Goal: Task Accomplishment & Management: Manage account settings

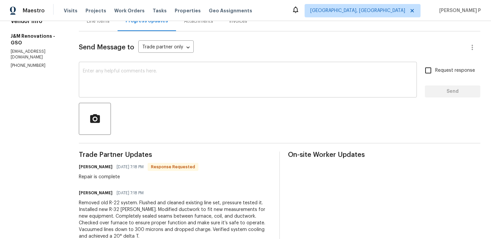
scroll to position [68, 0]
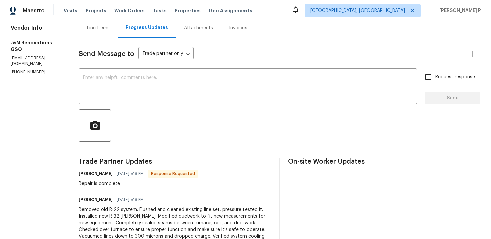
click at [100, 29] on div "Line Items" at bounding box center [98, 28] width 23 height 7
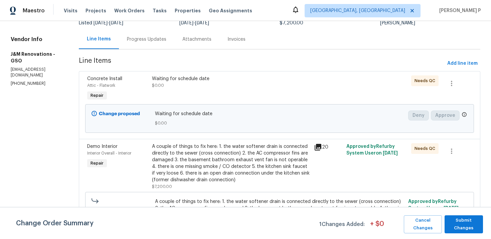
scroll to position [58, 0]
click at [212, 166] on div "A couple of things to fix here: 1. the water softener drain is connected direct…" at bounding box center [231, 163] width 158 height 40
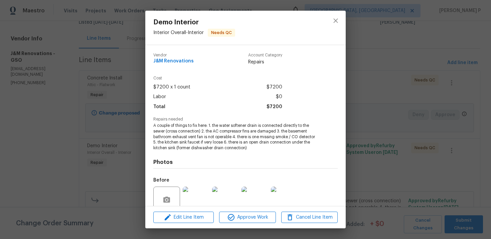
scroll to position [57, 0]
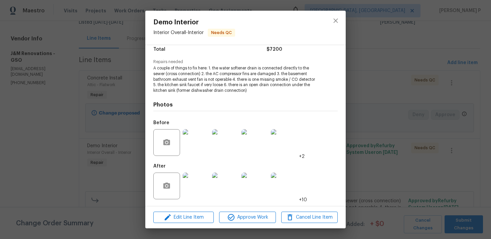
click at [200, 145] on img at bounding box center [196, 142] width 27 height 27
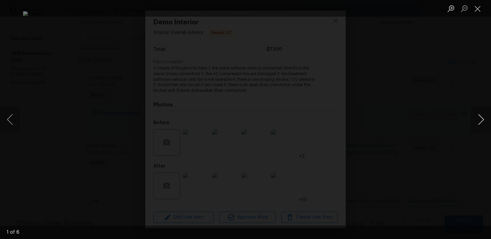
click at [482, 117] on button "Next image" at bounding box center [481, 119] width 20 height 27
click at [480, 115] on button "Next image" at bounding box center [481, 119] width 20 height 27
click at [479, 8] on button "Close lightbox" at bounding box center [477, 9] width 13 height 12
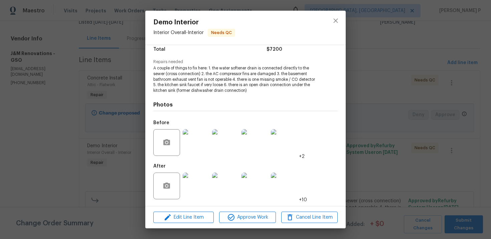
click at [190, 150] on img at bounding box center [196, 142] width 27 height 27
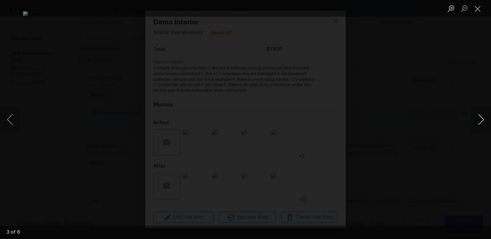
click at [479, 120] on button "Next image" at bounding box center [481, 119] width 20 height 27
click at [476, 14] on button "Close lightbox" at bounding box center [477, 9] width 13 height 12
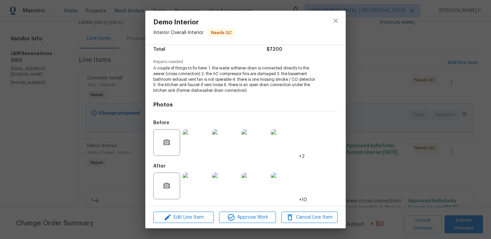
click at [192, 186] on img at bounding box center [196, 186] width 27 height 27
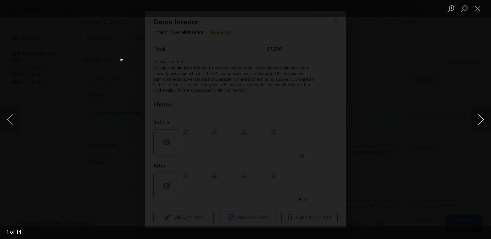
click at [479, 118] on button "Next image" at bounding box center [481, 119] width 20 height 27
click at [480, 5] on button "Close lightbox" at bounding box center [477, 9] width 13 height 12
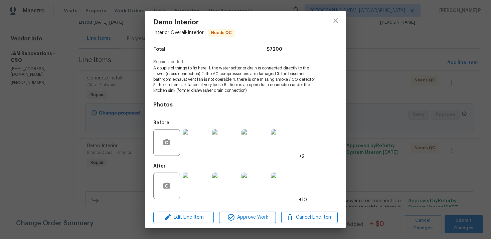
click at [191, 181] on img at bounding box center [196, 186] width 27 height 27
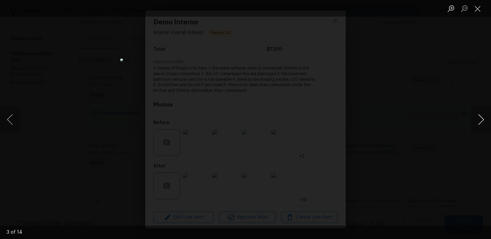
click at [481, 121] on button "Next image" at bounding box center [481, 119] width 20 height 27
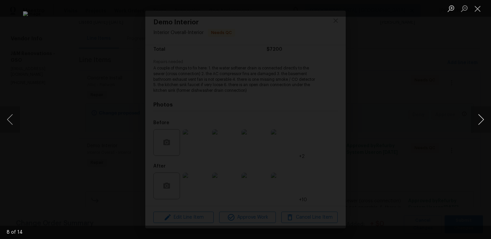
click at [481, 121] on button "Next image" at bounding box center [481, 119] width 20 height 27
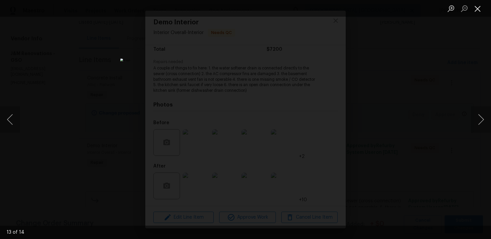
click at [474, 6] on button "Close lightbox" at bounding box center [477, 9] width 13 height 12
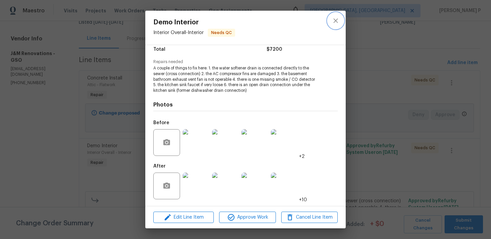
click at [335, 19] on icon "close" at bounding box center [336, 21] width 8 height 8
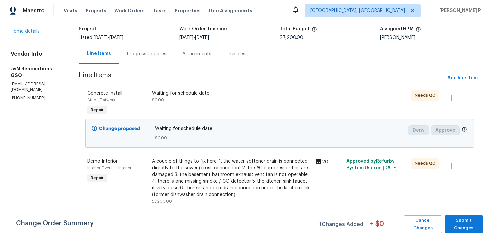
scroll to position [29, 0]
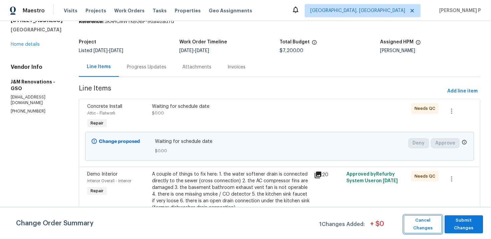
click at [426, 219] on span "Cancel Changes" at bounding box center [422, 224] width 31 height 15
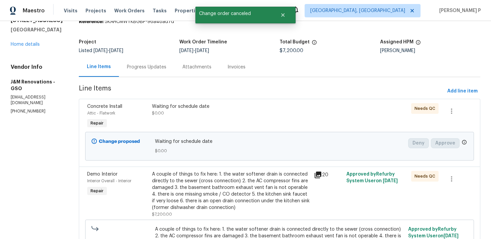
scroll to position [0, 0]
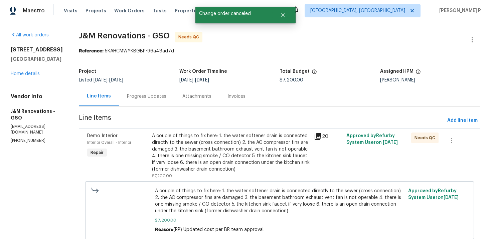
click at [151, 95] on div "Progress Updates" at bounding box center [146, 96] width 39 height 7
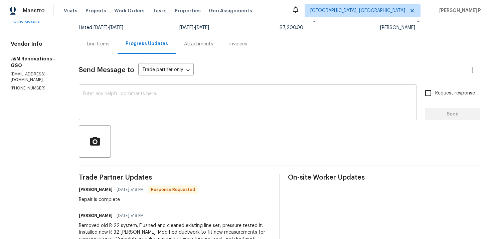
scroll to position [62, 0]
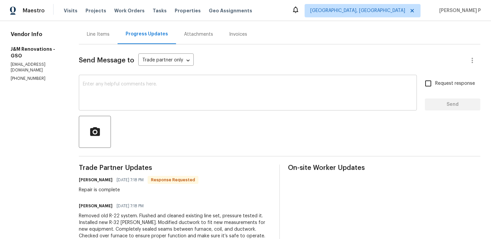
click at [136, 93] on textarea at bounding box center [248, 93] width 330 height 23
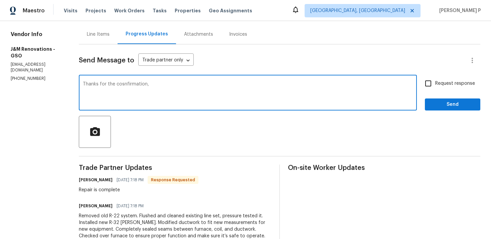
click at [122, 85] on textarea "Thanks for the cosnfirmation," at bounding box center [248, 93] width 330 height 23
click at [160, 81] on div "Thanks for the confirmation, x ​" at bounding box center [248, 93] width 338 height 34
click at [160, 88] on textarea "Thanks for the confirmation," at bounding box center [248, 93] width 330 height 23
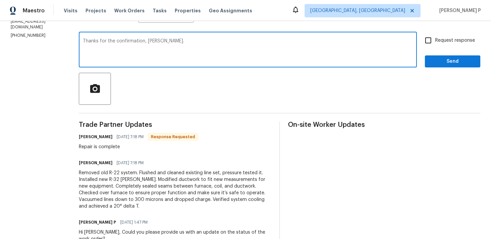
scroll to position [91, 0]
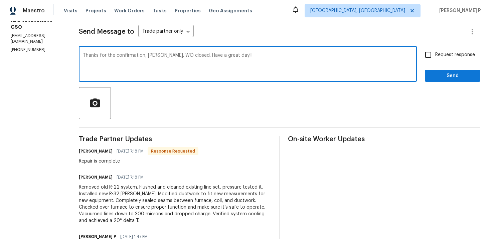
type textarea "Thanks for the confirmation, Joselyn. WO closed. Have a great day!!!"
click at [444, 78] on span "Send" at bounding box center [452, 76] width 45 height 8
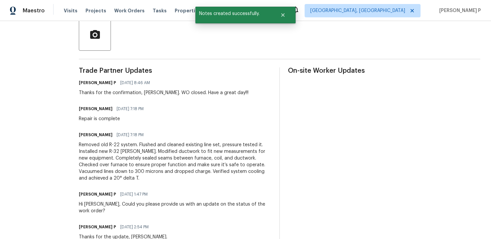
scroll to position [177, 0]
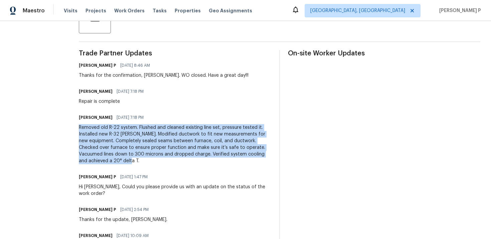
drag, startPoint x: 79, startPoint y: 126, endPoint x: 106, endPoint y: 158, distance: 42.2
copy div "Removed old R-22 system. Flushed and cleaned existing line set, pressure tested…"
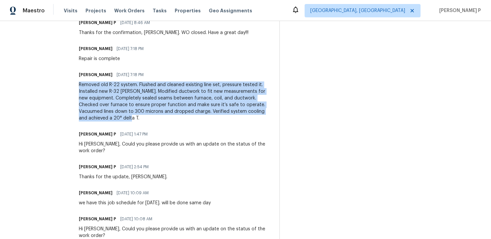
scroll to position [198, 0]
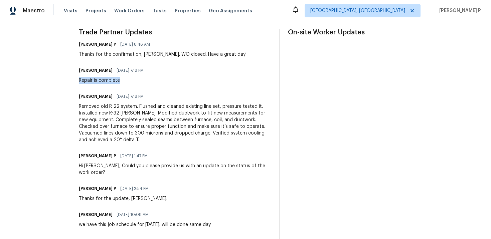
drag, startPoint x: 80, startPoint y: 81, endPoint x: 131, endPoint y: 81, distance: 50.4
click at [131, 81] on div "Repair is complete" at bounding box center [113, 80] width 69 height 7
copy div "Repair is complete"
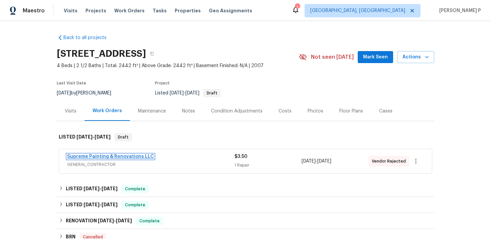
click at [104, 158] on link "Supreme Painting & Renovations LLC" at bounding box center [110, 156] width 87 height 5
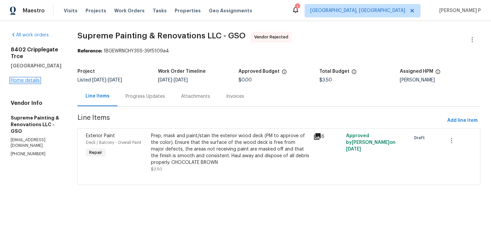
click at [32, 78] on link "Home details" at bounding box center [25, 80] width 29 height 5
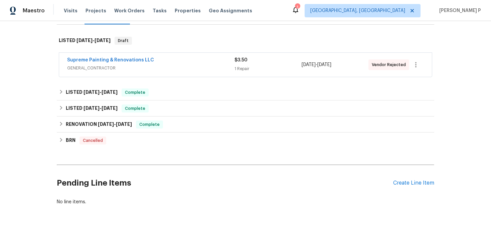
scroll to position [108, 0]
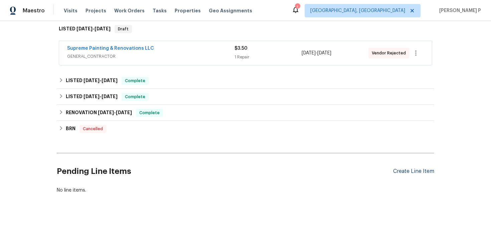
click at [409, 173] on div "Create Line Item" at bounding box center [413, 171] width 41 height 6
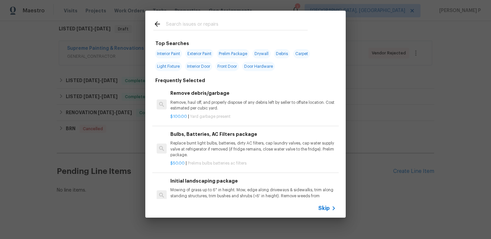
click at [324, 209] on span "Skip" at bounding box center [323, 208] width 11 height 7
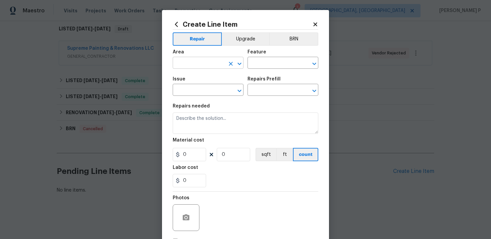
click at [197, 62] on input "text" at bounding box center [199, 63] width 52 height 10
type input "land"
type input "yard"
drag, startPoint x: 195, startPoint y: 64, endPoint x: 166, endPoint y: 64, distance: 29.7
click at [166, 64] on div "Create Line Item Repair Upgrade BRN Area yard ​ Feature ​ Issue ​ Repairs Prefi…" at bounding box center [245, 143] width 167 height 267
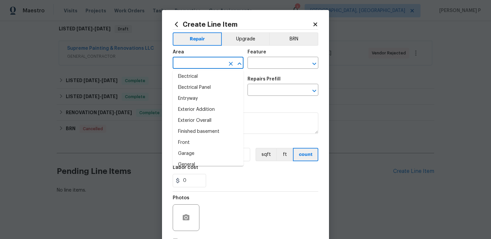
scroll to position [133, 0]
click at [195, 123] on li "Exterior Overall" at bounding box center [208, 121] width 71 height 11
type input "Exterior Overall"
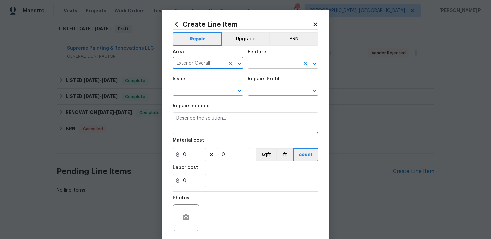
click at [267, 63] on input "text" at bounding box center [273, 63] width 52 height 10
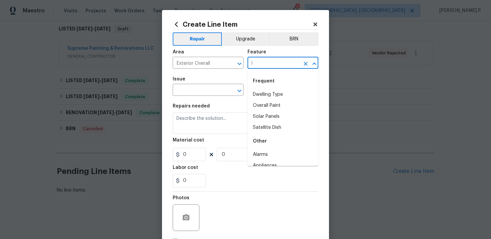
type input "la"
drag, startPoint x: 268, startPoint y: 61, endPoint x: 244, endPoint y: 61, distance: 24.7
click at [244, 61] on div "Area Exterior Overall ​ Feature la ​" at bounding box center [246, 59] width 146 height 27
drag, startPoint x: 266, startPoint y: 62, endPoint x: 236, endPoint y: 62, distance: 29.7
click at [237, 62] on div "Area Exterior Overall ​ Feature la ​" at bounding box center [246, 59] width 146 height 27
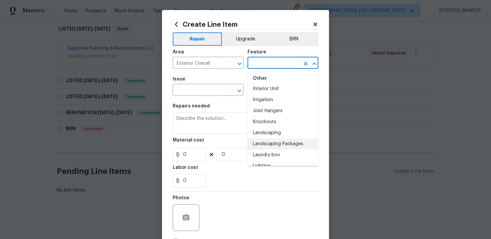
scroll to position [932, 0]
click at [266, 131] on li "Landscaping" at bounding box center [282, 132] width 71 height 11
type input "Landscaping"
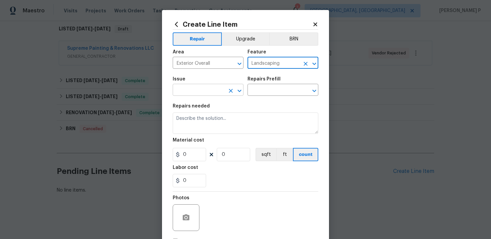
click at [240, 90] on icon "Open" at bounding box center [239, 90] width 4 height 2
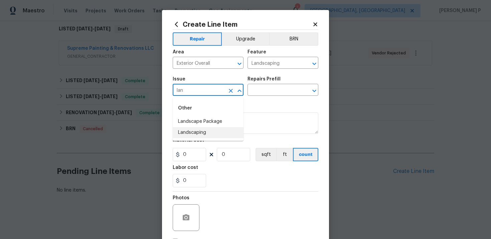
click at [201, 130] on li "Landscaping" at bounding box center [208, 132] width 71 height 11
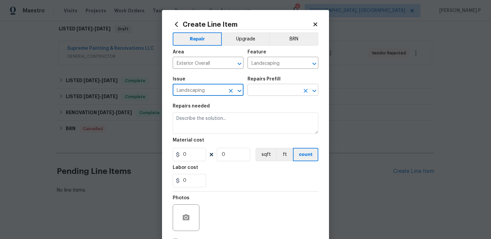
type input "Landscaping"
click at [260, 88] on input "text" at bounding box center [273, 90] width 52 height 10
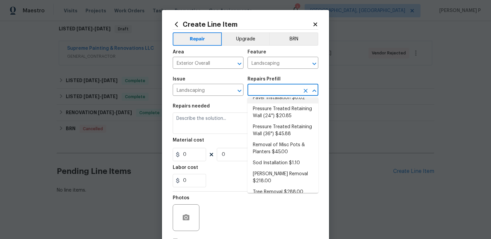
scroll to position [131, 0]
click at [269, 187] on li "Tree Removal $288.00" at bounding box center [282, 192] width 71 height 11
type input "Tree Removal $288.00"
type textarea "Remove/cut down the tree (12''-24'' diameter), grind the stump and remove all d…"
type input "288"
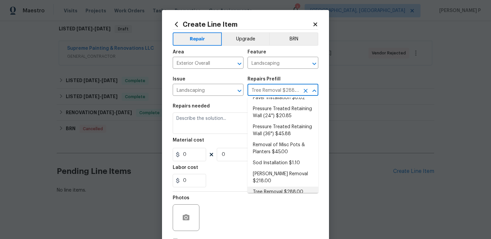
type input "1"
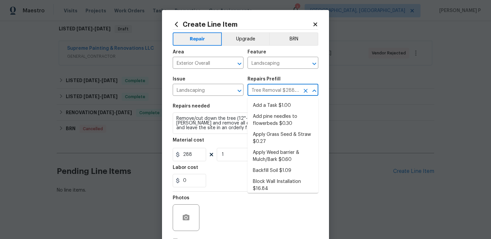
scroll to position [129, 0]
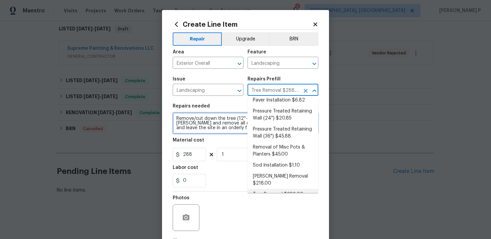
click at [191, 127] on textarea "Remove/cut down the tree (12''-24'' diameter), grind the stump and remove all d…" at bounding box center [246, 123] width 146 height 21
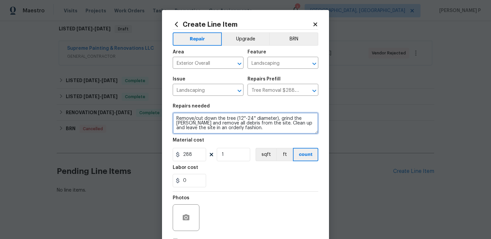
click at [191, 127] on textarea "Remove/cut down the tree (12''-24'' diameter), grind the stump and remove all d…" at bounding box center [246, 123] width 146 height 21
paste textarea "to provide a quote for removing the broken tree. Additionally, please verify th…"
click at [177, 118] on textarea "to provide a quote for removing the broken tree. Additionally, please verify th…" at bounding box center [246, 123] width 146 height 21
type textarea "Received feedback to provide a quote for removing the broken tree. Additionally…"
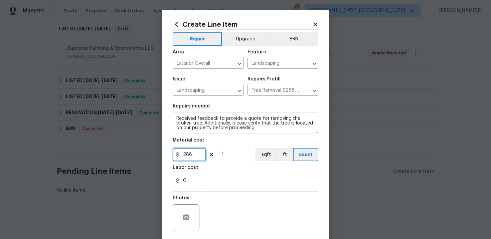
click at [194, 154] on input "288" at bounding box center [189, 154] width 33 height 13
type input "75"
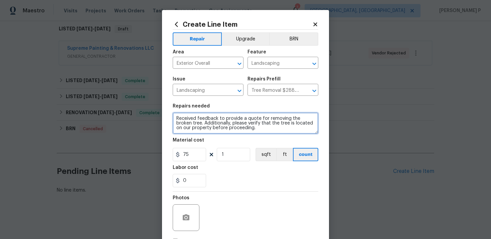
click at [246, 131] on textarea "Received feedback to provide a quote for removing the broken tree. Additionally…" at bounding box center [246, 123] width 146 height 21
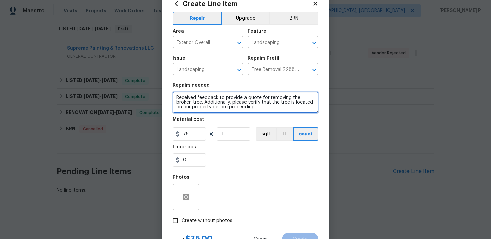
scroll to position [49, 0]
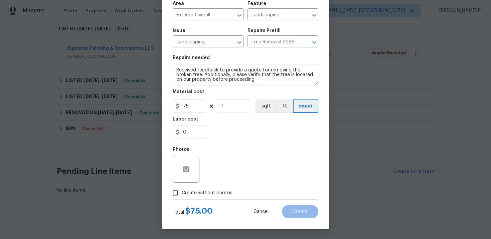
click at [35, 60] on div "Back to all projects 8402 Cripplegate Trce, Browns Summit, NC 27214 4 Beds | 2 …" at bounding box center [245, 130] width 491 height 218
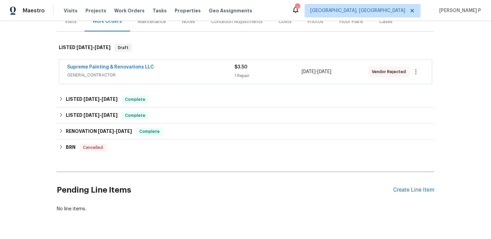
scroll to position [108, 0]
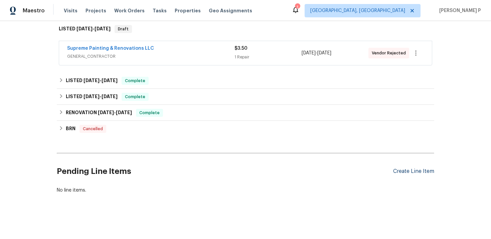
click at [416, 172] on div "Create Line Item" at bounding box center [413, 171] width 41 height 6
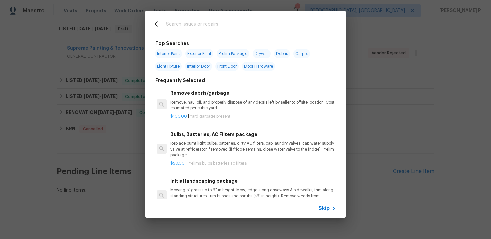
click at [321, 205] on span "Skip" at bounding box center [323, 208] width 11 height 7
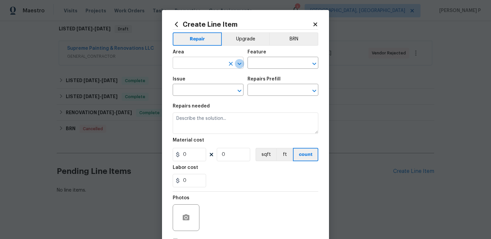
click at [240, 64] on icon "Open" at bounding box center [239, 63] width 4 height 2
click at [196, 86] on li "Exterior Overall" at bounding box center [208, 89] width 71 height 11
type input "Exterior Overall"
click at [264, 61] on input "text" at bounding box center [273, 63] width 52 height 10
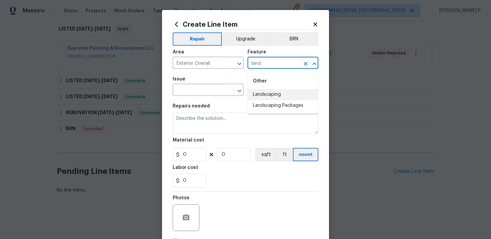
click at [274, 98] on li "Landscaping" at bounding box center [282, 94] width 71 height 11
type input "Landscaping"
click at [201, 90] on input "text" at bounding box center [199, 90] width 52 height 10
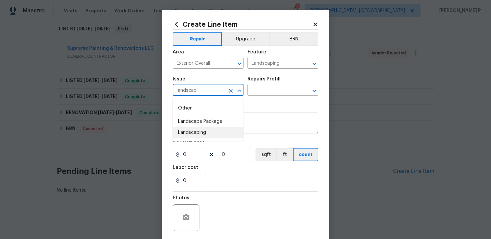
click at [202, 132] on li "Landscaping" at bounding box center [208, 132] width 71 height 11
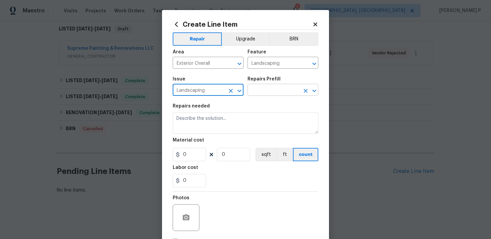
type input "Landscaping"
click at [265, 90] on input "text" at bounding box center [273, 90] width 52 height 10
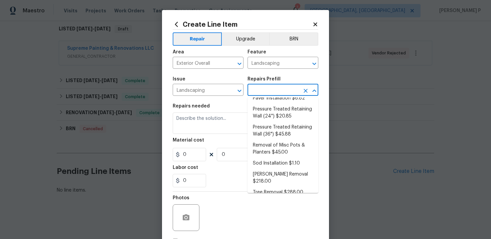
scroll to position [131, 0]
click at [265, 189] on li "Tree Removal $288.00" at bounding box center [282, 192] width 71 height 11
type input "Tree Removal $288.00"
type textarea "Remove/cut down the tree (12''-24'' diameter), grind the stump and remove all d…"
type input "288"
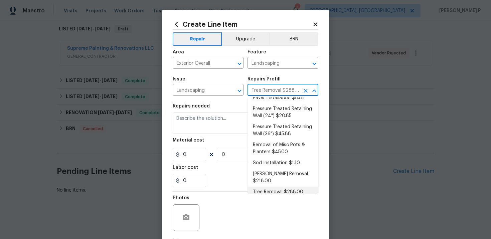
type input "1"
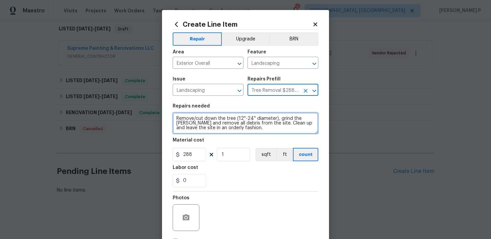
click at [188, 122] on textarea "Remove/cut down the tree (12''-24'' diameter), grind the stump and remove all d…" at bounding box center [246, 123] width 146 height 21
paste textarea "8402 Cripplegate Trce, Browns Summit, NC 27214"
type textarea "8402 Cripplegate Trce, Browns Summit, NC 27214"
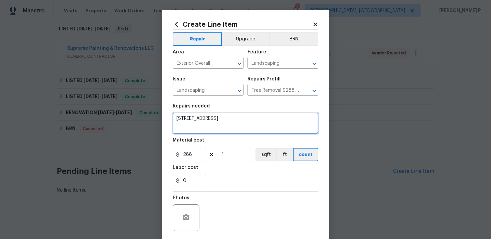
drag, startPoint x: 287, startPoint y: 125, endPoint x: 111, endPoint y: 131, distance: 176.4
click at [111, 131] on div "Create Line Item Repair Upgrade BRN Area Exterior Overall ​ Feature Landscaping…" at bounding box center [245, 119] width 491 height 239
drag, startPoint x: 295, startPoint y: 118, endPoint x: 159, endPoint y: 118, distance: 136.2
click at [160, 118] on div "Create Line Item Repair Upgrade BRN Area Exterior Overall ​ Feature Landscaping…" at bounding box center [245, 119] width 491 height 239
click at [224, 121] on textarea at bounding box center [246, 123] width 146 height 21
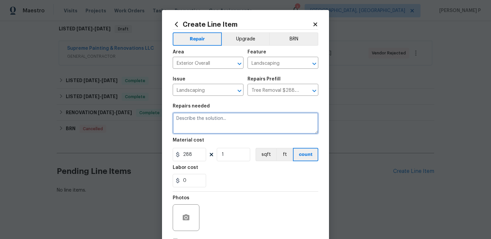
paste textarea "to provide a quote for removing the broken tree and to confirm that the tree is…"
click at [174, 119] on textarea "to provide a quote for removing the broken tree and to confirm that the tree is…" at bounding box center [246, 123] width 146 height 21
type textarea "Received feedback to provide a quote for removing the broken tree and to confir…"
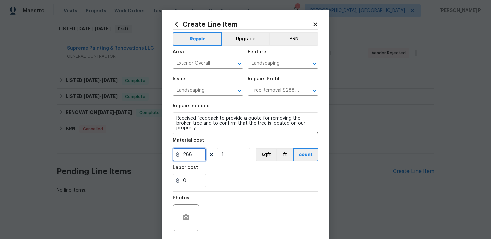
click at [203, 151] on input "288" at bounding box center [189, 154] width 33 height 13
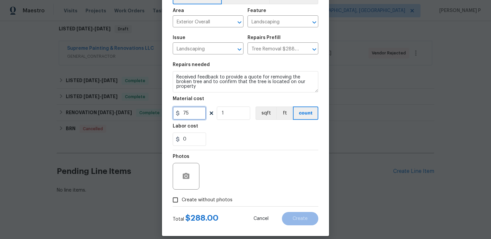
scroll to position [49, 0]
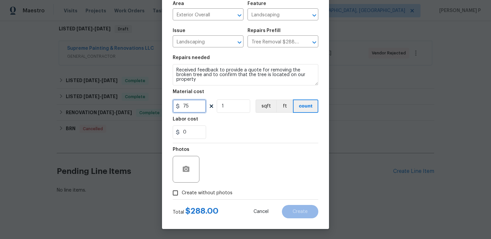
type input "75"
click at [175, 193] on input "Create without photos" at bounding box center [175, 193] width 13 height 13
checkbox input "true"
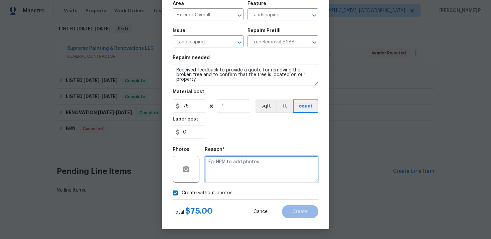
click at [236, 166] on textarea at bounding box center [262, 169] width 114 height 27
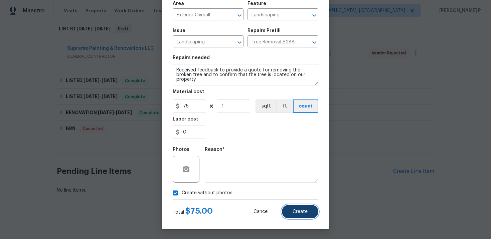
click at [295, 211] on span "Create" at bounding box center [299, 211] width 15 height 5
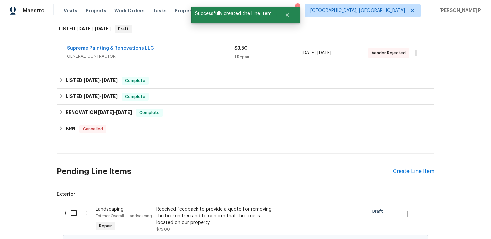
click at [77, 210] on input "checkbox" at bounding box center [76, 213] width 19 height 14
checkbox input "true"
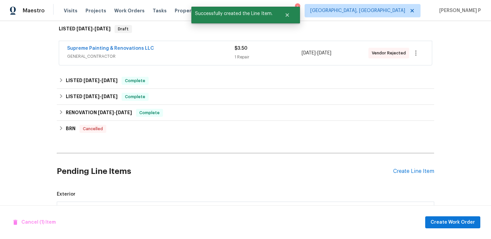
scroll to position [191, 0]
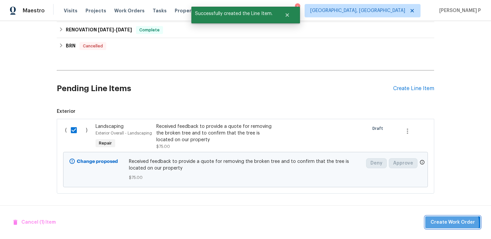
click at [450, 224] on span "Create Work Order" at bounding box center [452, 222] width 44 height 8
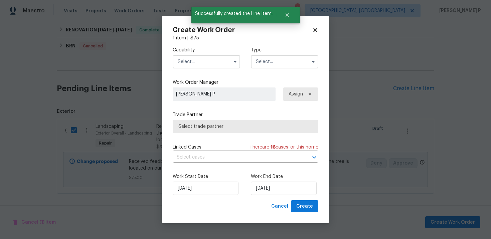
click at [270, 60] on input "text" at bounding box center [284, 61] width 67 height 13
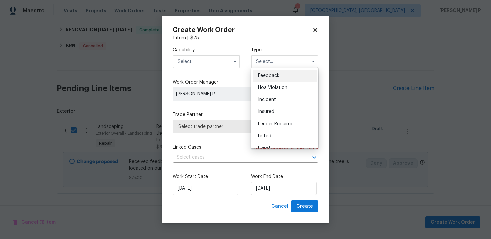
click at [269, 74] on span "Feedback" at bounding box center [268, 75] width 21 height 5
type input "Feedback"
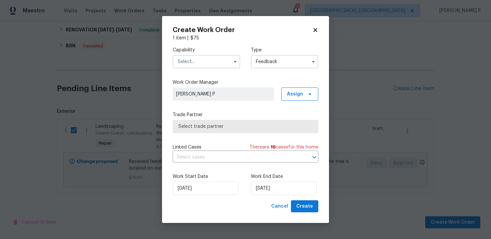
click at [213, 63] on input "text" at bounding box center [206, 61] width 67 height 13
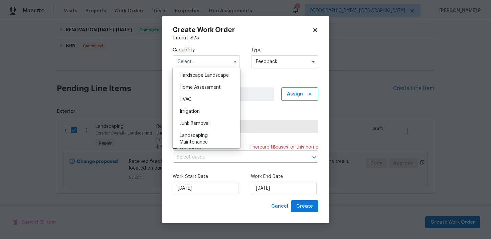
scroll to position [385, 0]
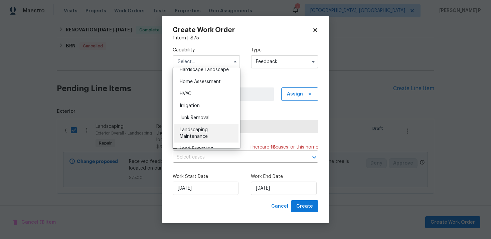
click at [199, 136] on span "Landscaping Maintenance" at bounding box center [194, 133] width 28 height 11
type input "Landscaping Maintenance"
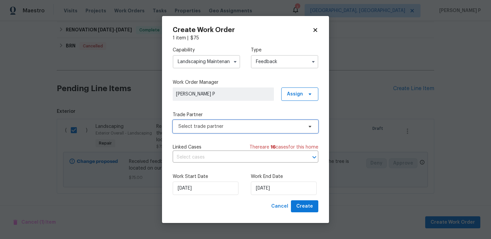
click at [223, 125] on span "Select trade partner" at bounding box center [240, 126] width 125 height 7
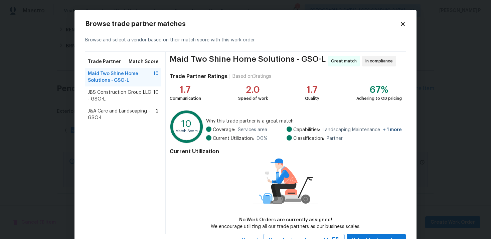
click at [103, 95] on span "JBS Construction Group LLC - GSO-L" at bounding box center [120, 95] width 65 height 13
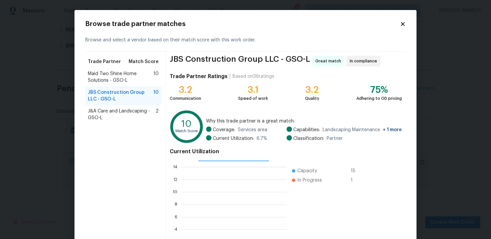
scroll to position [55, 0]
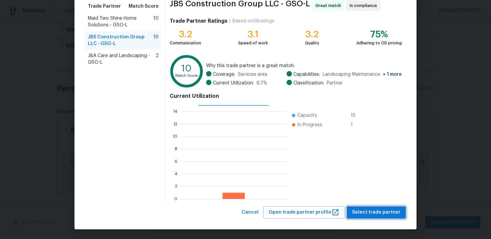
click at [363, 212] on span "Select trade partner" at bounding box center [376, 212] width 48 height 8
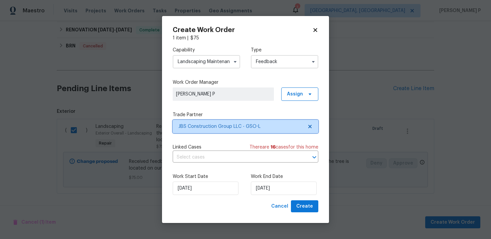
scroll to position [0, 0]
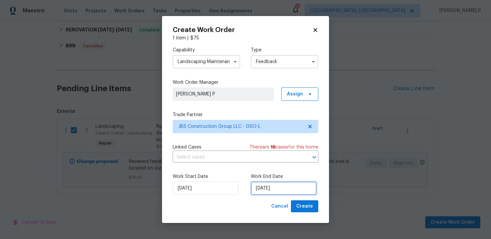
click at [266, 183] on input "10/2/2025" at bounding box center [284, 188] width 66 height 13
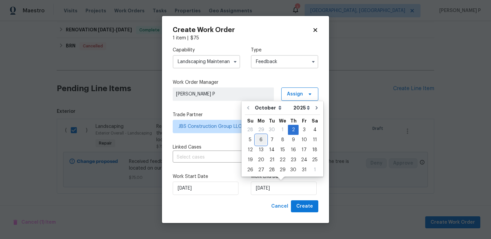
click at [261, 142] on div "6" at bounding box center [260, 139] width 11 height 9
type input "10/6/2025"
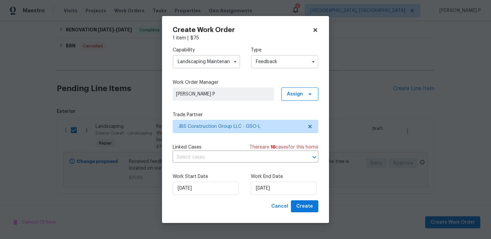
click at [293, 200] on div "Work Start Date 10/2/2025 Work End Date 10/6/2025" at bounding box center [246, 184] width 146 height 32
click at [301, 207] on span "Create" at bounding box center [304, 206] width 17 height 8
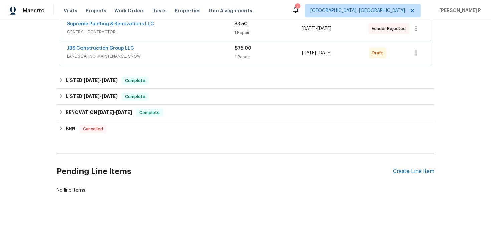
scroll to position [84, 0]
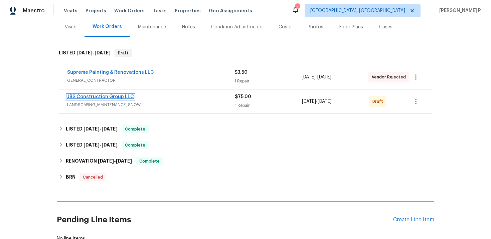
click at [119, 95] on link "JBS Construction Group LLC" at bounding box center [100, 96] width 67 height 5
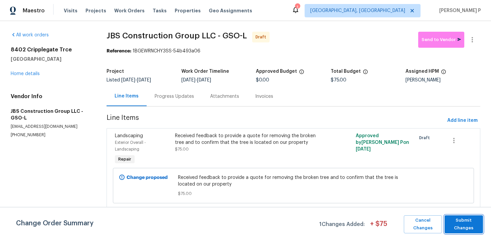
click at [454, 224] on span "Submit Changes" at bounding box center [464, 224] width 32 height 15
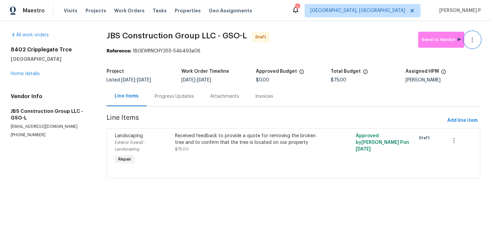
click at [478, 37] on button "button" at bounding box center [472, 40] width 16 height 16
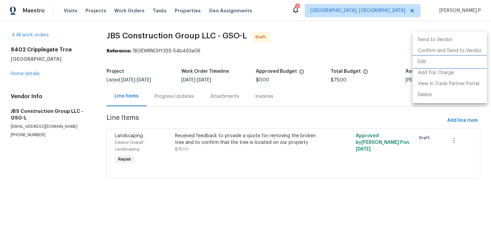
click at [427, 65] on li "Edit" at bounding box center [449, 61] width 74 height 11
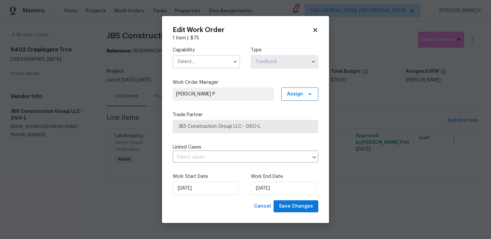
click at [192, 65] on input "text" at bounding box center [206, 61] width 67 height 13
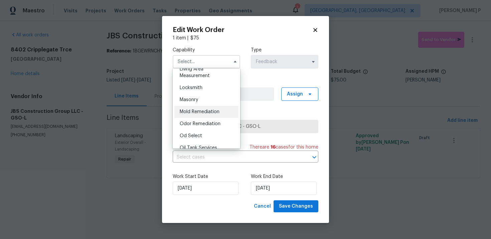
scroll to position [438, 0]
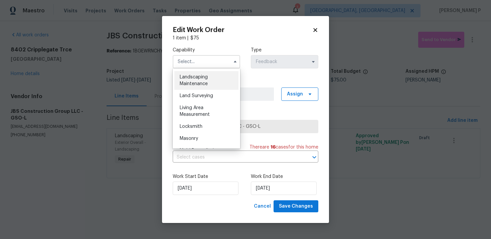
click at [189, 77] on span "Landscaping Maintenance" at bounding box center [194, 80] width 28 height 11
type input "Landscaping Maintenance"
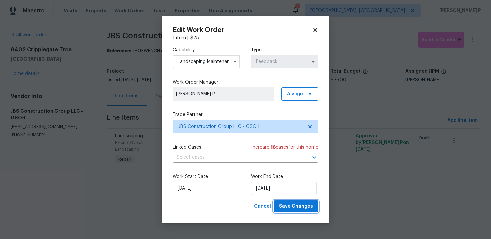
click at [296, 207] on span "Save Changes" at bounding box center [296, 206] width 34 height 8
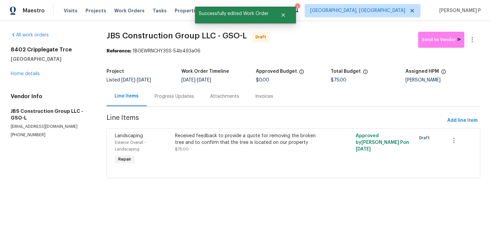
click at [175, 94] on div "Progress Updates" at bounding box center [174, 96] width 39 height 7
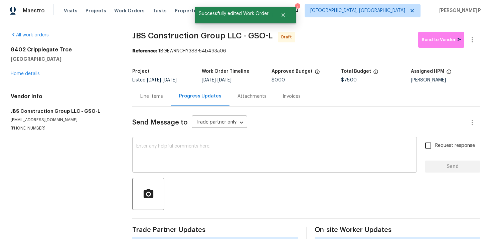
click at [176, 150] on textarea at bounding box center [274, 155] width 276 height 23
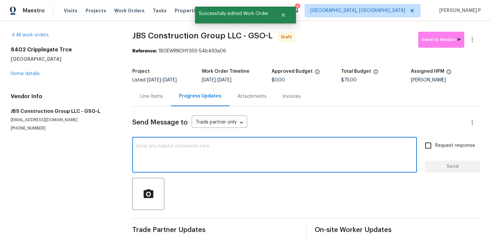
paste textarea "Hi, this is Ramyasri with Opendoor. I’m confirming you received the WO for the …"
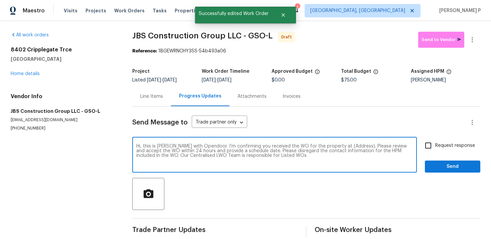
drag, startPoint x: 335, startPoint y: 144, endPoint x: 355, endPoint y: 144, distance: 20.7
click at [355, 144] on textarea "Hi, this is Ramyasri with Opendoor. I’m confirming you received the WO for the …" at bounding box center [274, 155] width 276 height 23
paste textarea "8402 Cripplegate Trce, Browns Summit, NC 27214"
type textarea "Hi, this is Ramyasri with Opendoor. I’m confirming you received the WO for the …"
click at [436, 142] on label "Request response" at bounding box center [448, 146] width 54 height 14
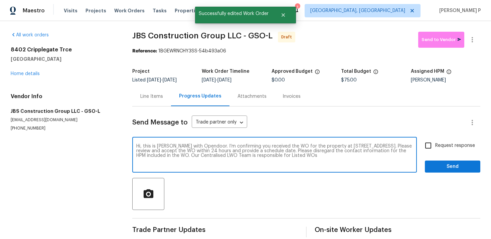
click at [435, 142] on input "Request response" at bounding box center [428, 146] width 14 height 14
checkbox input "true"
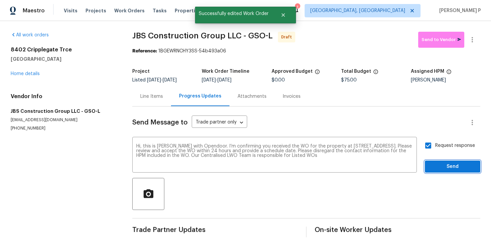
click at [436, 166] on span "Send" at bounding box center [452, 167] width 45 height 8
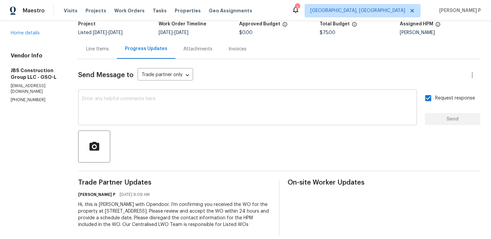
scroll to position [62, 0]
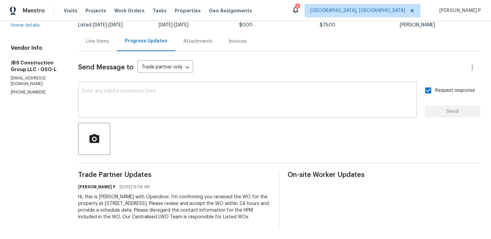
click at [179, 106] on div "x ​" at bounding box center [247, 100] width 339 height 34
paste textarea "Attention All Work Orders must include before-photos (both close-up and wide-an…"
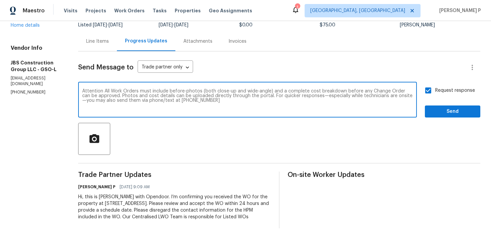
type textarea "Attention All Work Orders must include before-photos (both close-up and wide-an…"
click at [454, 108] on span "Send" at bounding box center [452, 112] width 45 height 8
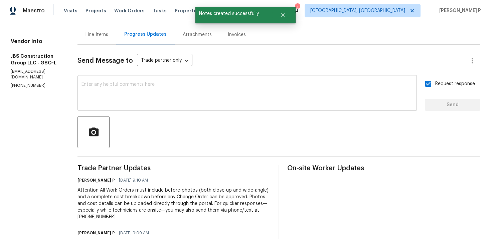
scroll to position [0, 0]
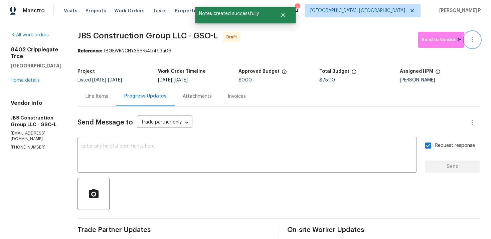
click at [474, 32] on button "button" at bounding box center [472, 40] width 16 height 16
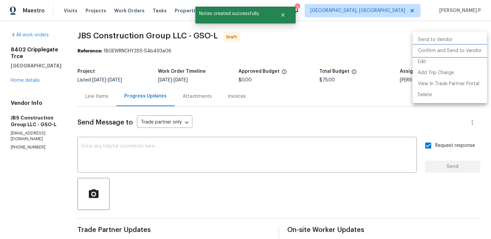
click at [434, 48] on li "Confirm and Send to Vendor" at bounding box center [449, 50] width 74 height 11
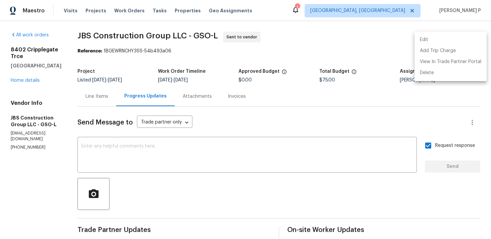
click at [107, 38] on div at bounding box center [245, 119] width 491 height 239
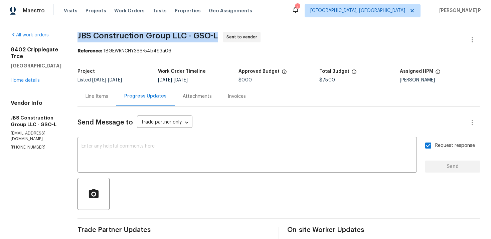
drag, startPoint x: 98, startPoint y: 36, endPoint x: 238, endPoint y: 33, distance: 139.9
click at [238, 33] on div "All work orders 8402 Cripplegate Trce Browns Summit, NC 27214 Home details Vend…" at bounding box center [245, 184] width 491 height 326
copy span "JBS Construction Group LLC - GSO-L"
click at [475, 43] on icon "button" at bounding box center [472, 40] width 8 height 8
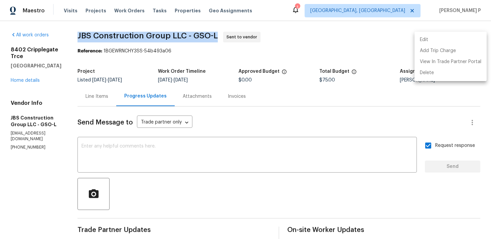
click at [438, 36] on li "Edit" at bounding box center [450, 39] width 72 height 11
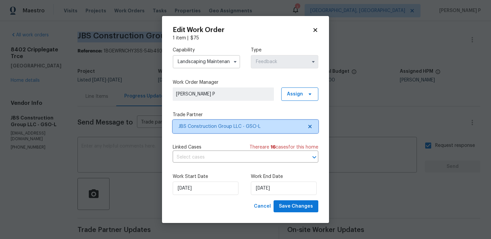
click at [208, 131] on span "JBS Construction Group LLC - GSO-L" at bounding box center [246, 126] width 146 height 13
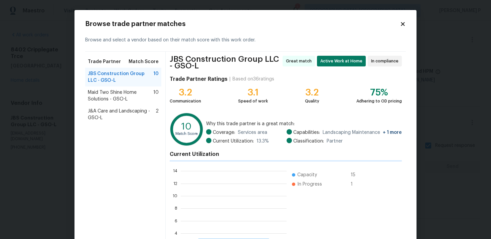
scroll to position [93, 106]
click at [121, 112] on span "J&A Care and Landscaping - GSO-L" at bounding box center [122, 114] width 68 height 13
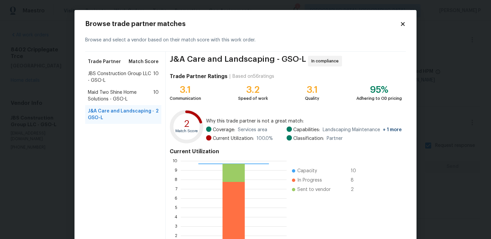
scroll to position [55, 0]
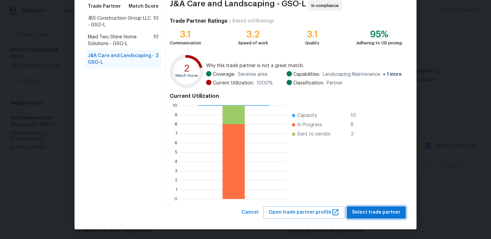
click at [377, 216] on span "Select trade partner" at bounding box center [376, 212] width 48 height 8
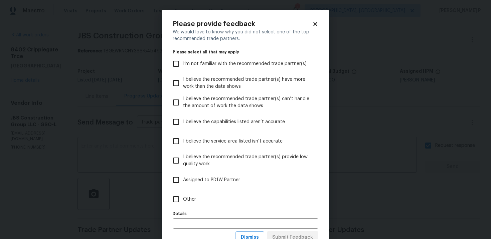
scroll to position [0, 0]
click at [183, 197] on span "Other" at bounding box center [189, 199] width 13 height 7
click at [183, 197] on input "Other" at bounding box center [176, 199] width 14 height 14
checkbox input "true"
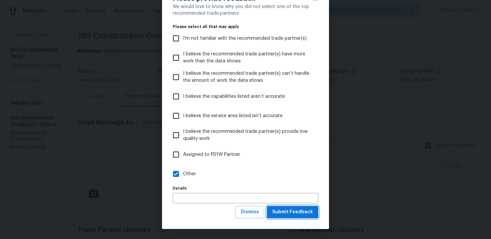
click at [288, 212] on span "Submit Feedback" at bounding box center [292, 212] width 41 height 8
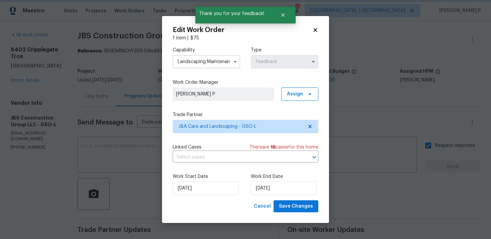
scroll to position [0, 0]
click at [300, 214] on div "Edit Work Order 1 item | $ 75 Capability Landscaping Maintenance Type Feedback …" at bounding box center [245, 119] width 167 height 207
click at [299, 203] on span "Save Changes" at bounding box center [296, 206] width 34 height 8
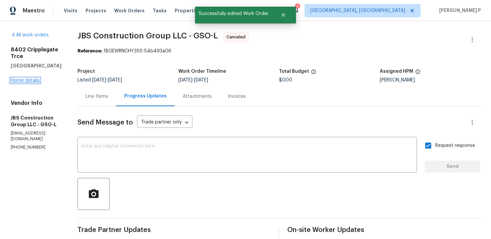
click at [19, 78] on link "Home details" at bounding box center [25, 80] width 29 height 5
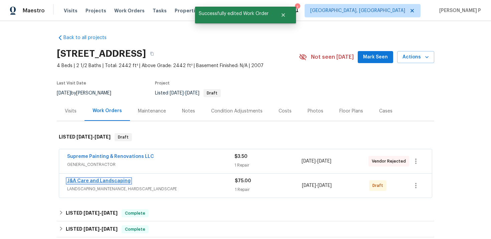
click at [96, 181] on link "J&A Care and Landscaping" at bounding box center [98, 181] width 63 height 5
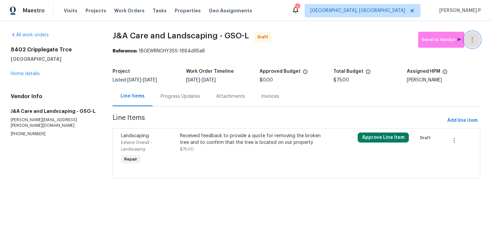
click at [474, 39] on icon "button" at bounding box center [472, 40] width 8 height 8
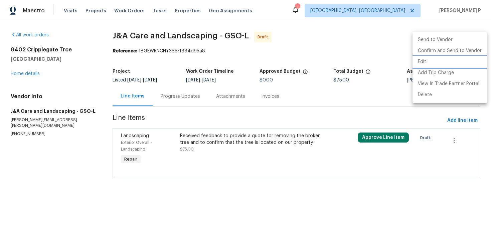
click at [438, 59] on li "Edit" at bounding box center [449, 61] width 74 height 11
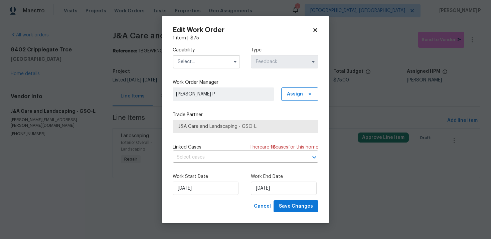
click at [194, 63] on input "text" at bounding box center [206, 61] width 67 height 13
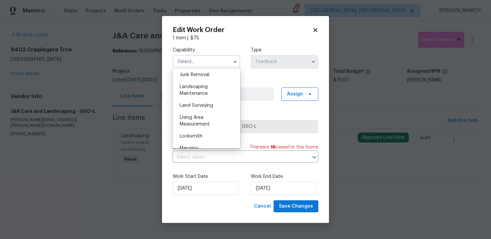
scroll to position [440, 0]
click at [190, 84] on span "Landscaping Maintenance" at bounding box center [194, 78] width 28 height 11
type input "Landscaping Maintenance"
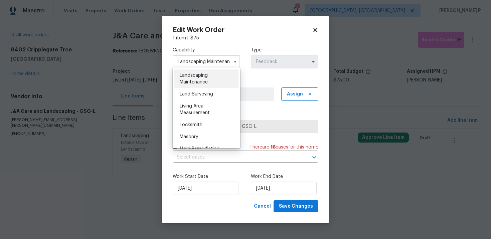
scroll to position [421, 0]
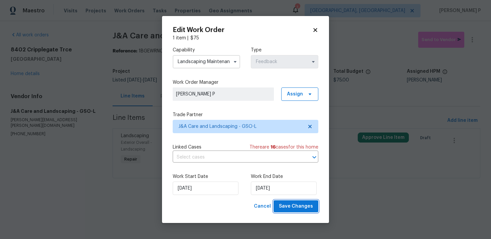
click at [300, 204] on span "Save Changes" at bounding box center [296, 206] width 34 height 8
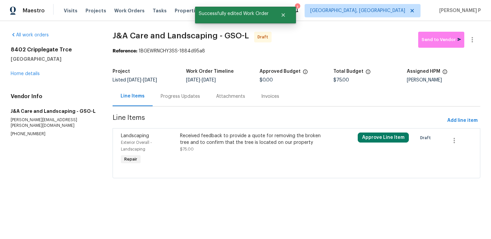
click at [186, 96] on div "Progress Updates" at bounding box center [180, 96] width 39 height 7
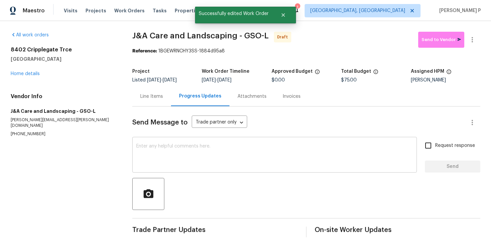
click at [182, 146] on textarea at bounding box center [274, 155] width 276 height 23
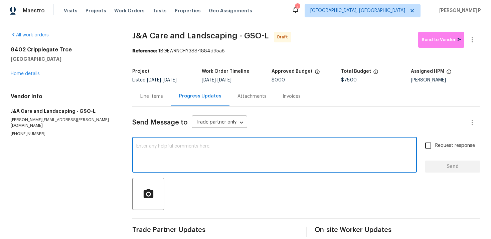
paste textarea "Hi, this is Ramyasri with Opendoor. I’m confirming you received the WO for the …"
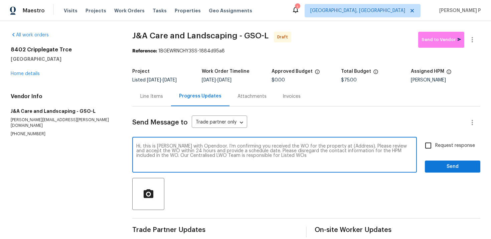
drag, startPoint x: 335, startPoint y: 146, endPoint x: 357, endPoint y: 146, distance: 21.7
click at [357, 146] on textarea "Hi, this is Ramyasri with Opendoor. I’m confirming you received the WO for the …" at bounding box center [274, 155] width 276 height 23
click at [333, 143] on div "Hi, this is Ramyasri with Opendoor. I’m confirming you received the WO for the …" at bounding box center [274, 156] width 284 height 34
click at [335, 146] on textarea "Hi, this is Ramyasri with Opendoor. I’m confirming you received the WO for the …" at bounding box center [274, 155] width 276 height 23
drag, startPoint x: 335, startPoint y: 146, endPoint x: 354, endPoint y: 146, distance: 19.4
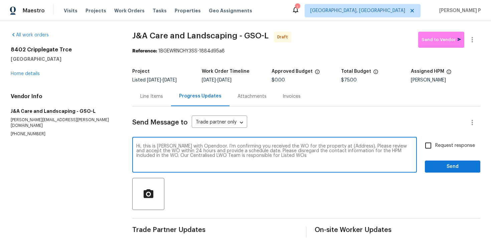
click at [354, 146] on textarea "Hi, this is Ramyasri with Opendoor. I’m confirming you received the WO for the …" at bounding box center [274, 155] width 276 height 23
paste textarea "8402 Cripplegate Trce, Browns Summit, NC 27214"
type textarea "Hi, this is Ramyasri with Opendoor. I’m confirming you received the WO for the …"
click at [417, 153] on div "Hi, this is Ramyasri with Opendoor. I’m confirming you received the WO for the …" at bounding box center [274, 156] width 284 height 34
click at [431, 146] on input "Request response" at bounding box center [428, 146] width 14 height 14
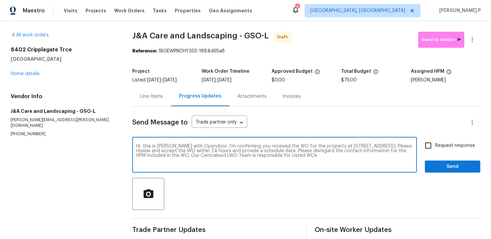
checkbox input "true"
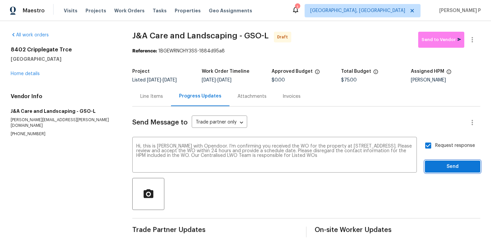
click at [435, 161] on button "Send" at bounding box center [452, 167] width 55 height 12
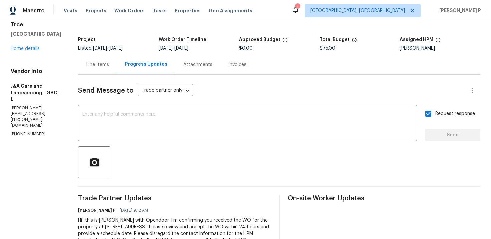
scroll to position [62, 0]
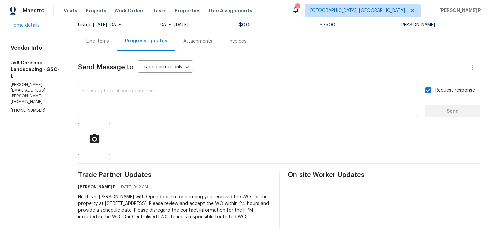
click at [188, 89] on textarea at bounding box center [247, 100] width 331 height 23
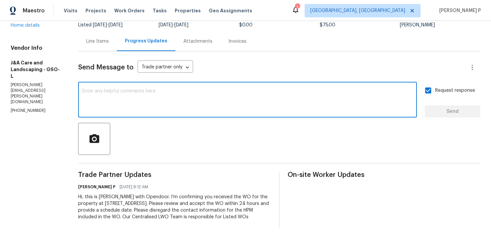
paste textarea "Attention All Work Orders must include before-photos (both close-up and wide-an…"
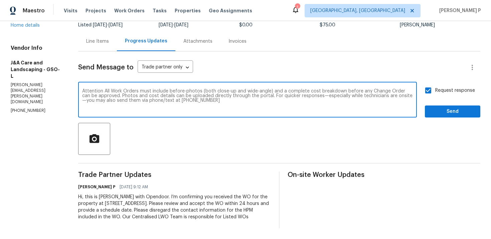
type textarea "Attention All Work Orders must include before-photos (both close-up and wide-an…"
click at [457, 108] on span "Send" at bounding box center [452, 112] width 45 height 8
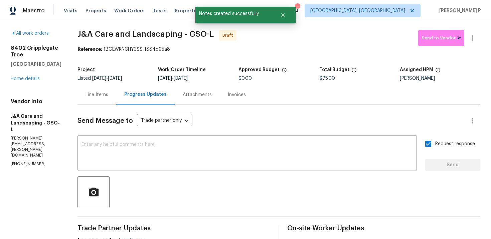
scroll to position [0, 0]
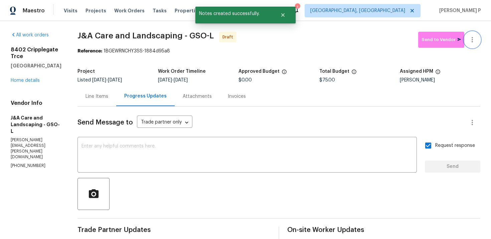
click at [473, 38] on icon "button" at bounding box center [472, 40] width 8 height 8
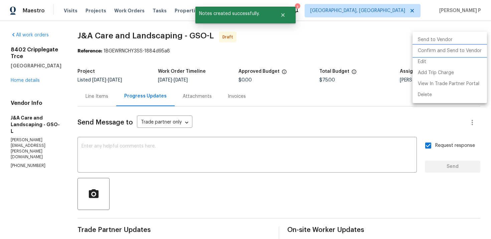
click at [455, 51] on li "Confirm and Send to Vendor" at bounding box center [449, 50] width 74 height 11
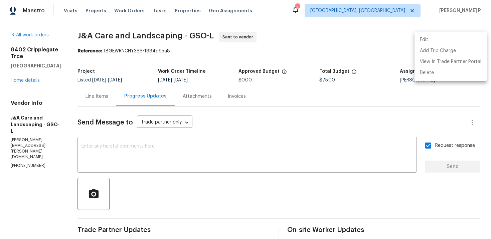
click at [304, 132] on div at bounding box center [245, 119] width 491 height 239
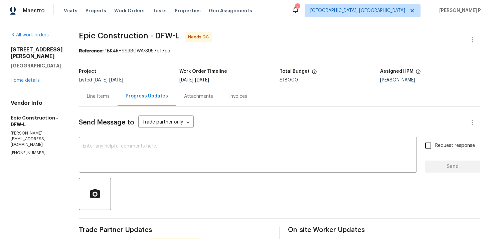
click at [100, 98] on div "Line Items" at bounding box center [98, 96] width 23 height 7
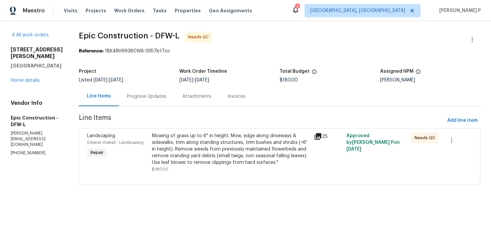
click at [227, 160] on div "Mowing of grass up to 6" in height. Mow, edge along driveways & sidewalks, trim…" at bounding box center [231, 149] width 158 height 33
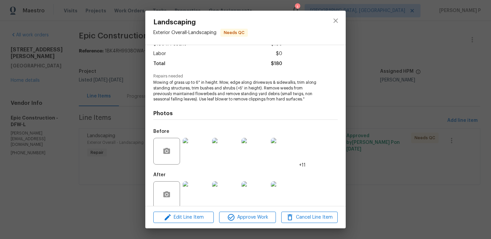
scroll to position [52, 0]
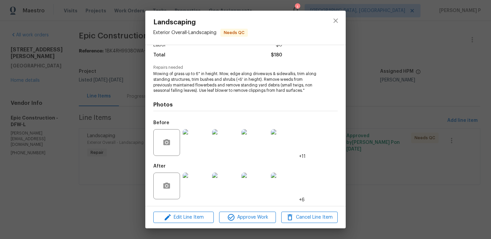
click at [193, 148] on img at bounding box center [196, 142] width 27 height 27
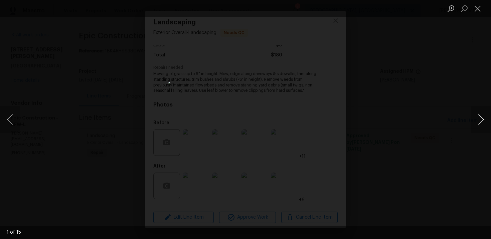
click at [480, 120] on button "Next image" at bounding box center [481, 119] width 20 height 27
click at [477, 7] on button "Close lightbox" at bounding box center [477, 9] width 13 height 12
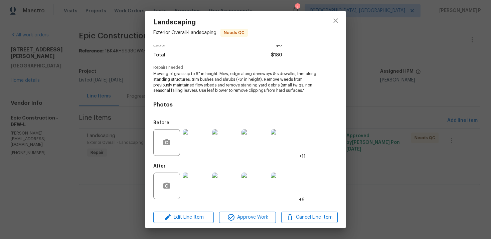
click at [186, 198] on img at bounding box center [196, 186] width 27 height 27
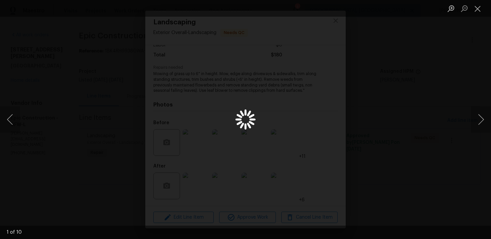
click at [198, 193] on div "Lightbox" at bounding box center [245, 119] width 491 height 239
click at [482, 119] on button "Next image" at bounding box center [481, 119] width 20 height 27
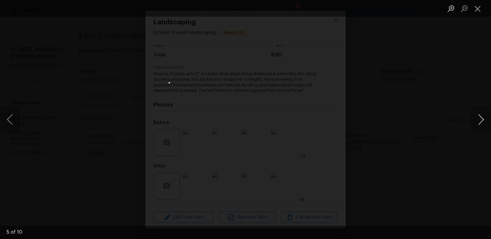
click at [482, 119] on button "Next image" at bounding box center [481, 119] width 20 height 27
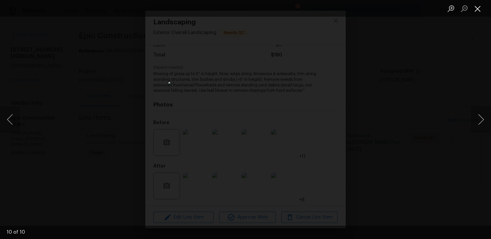
click at [478, 8] on button "Close lightbox" at bounding box center [477, 9] width 13 height 12
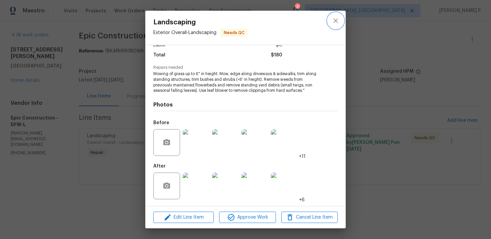
click at [336, 23] on icon "close" at bounding box center [336, 21] width 8 height 8
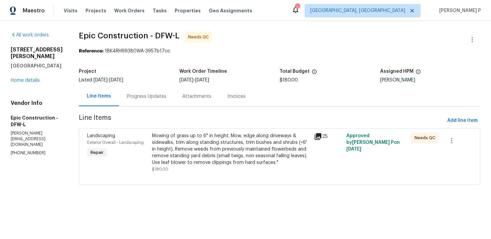
click at [127, 98] on div "Progress Updates" at bounding box center [146, 96] width 39 height 7
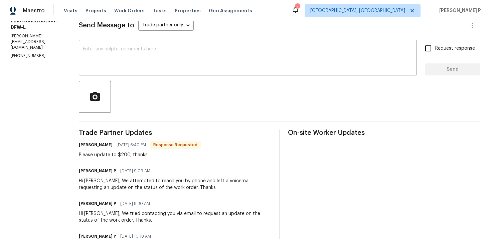
scroll to position [57, 0]
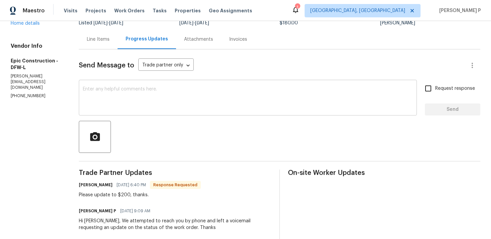
click at [125, 95] on textarea at bounding box center [248, 98] width 330 height 23
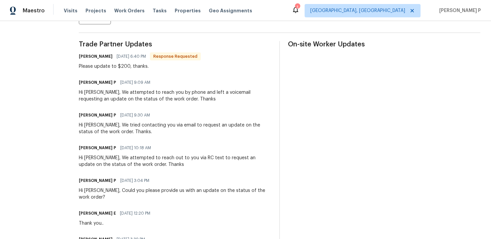
scroll to position [336, 0]
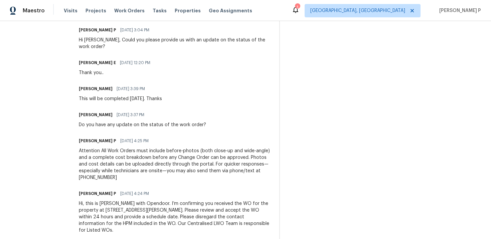
type textarea "Hi Mitch, As requested the cost of $"
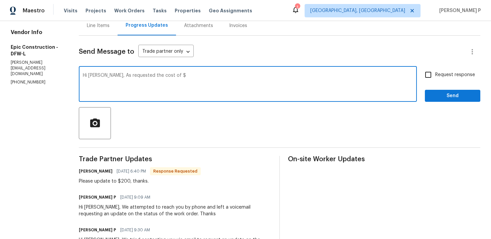
scroll to position [0, 0]
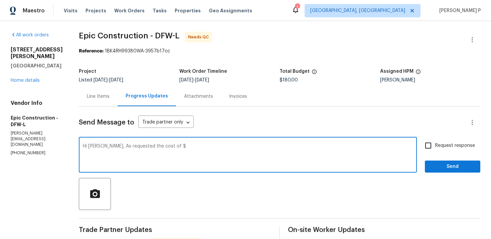
click at [99, 98] on div "Line Items" at bounding box center [98, 96] width 23 height 7
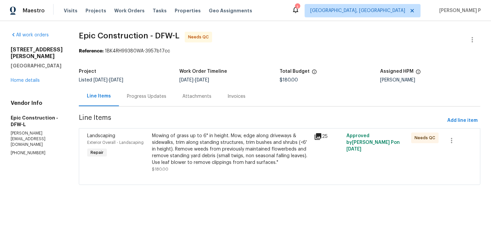
click at [184, 147] on div "Mowing of grass up to 6" in height. Mow, edge along driveways & sidewalks, trim…" at bounding box center [231, 149] width 158 height 33
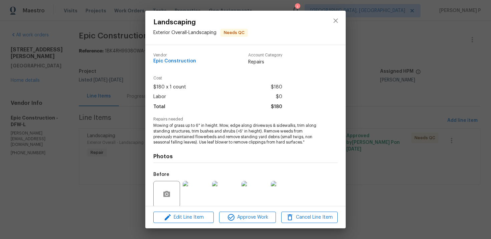
scroll to position [52, 0]
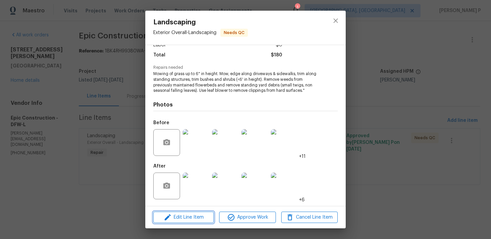
click at [180, 213] on span "Edit Line Item" at bounding box center [183, 217] width 56 height 8
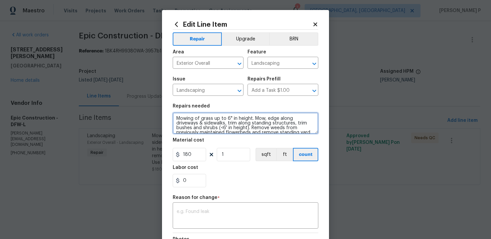
click at [181, 123] on textarea "Mowing of grass up to 6" in height. Mow, edge along driveways & sidewalks, trim…" at bounding box center [246, 123] width 146 height 21
paste textarea "Received feedback that there are a lot of debris in the backyard that need to b…"
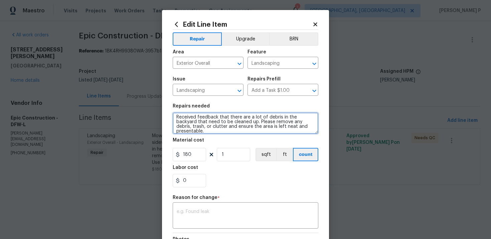
type textarea "Received feedback that there are a lot of debris in the backyard that need to b…"
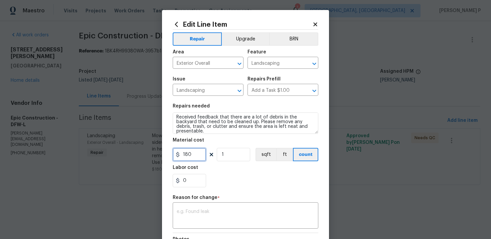
click at [182, 152] on input "180" at bounding box center [189, 154] width 33 height 13
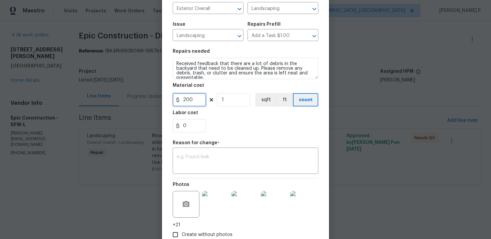
scroll to position [97, 0]
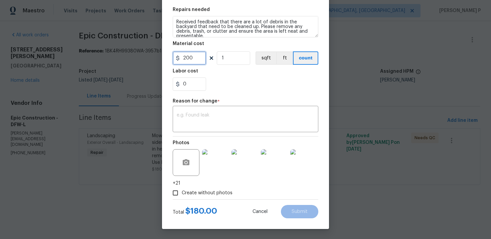
type input "200"
click at [203, 124] on textarea at bounding box center [246, 120] width 138 height 14
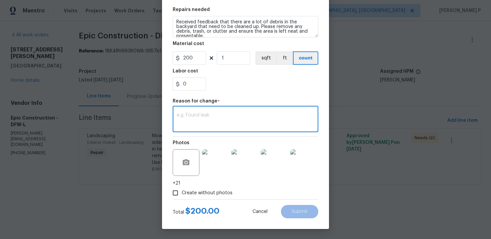
click at [187, 129] on div "x ​" at bounding box center [246, 120] width 146 height 25
paste textarea "(RP) Updated per vendor’s final cost."
type textarea "(RP) Updated per vendor’s final cost."
click at [303, 213] on span "Submit" at bounding box center [299, 211] width 16 height 5
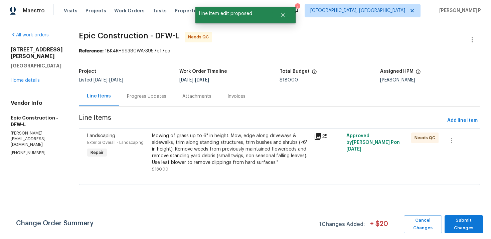
scroll to position [0, 0]
click at [475, 229] on span "Submit Changes" at bounding box center [464, 224] width 32 height 15
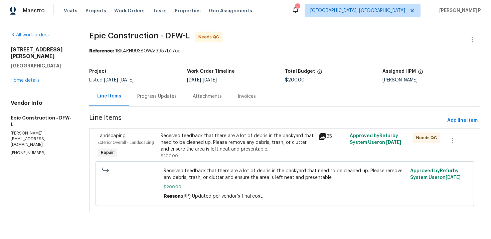
click at [168, 98] on div "Progress Updates" at bounding box center [156, 96] width 39 height 7
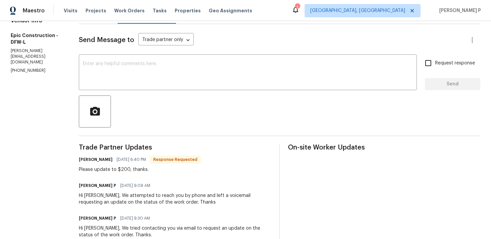
scroll to position [38, 0]
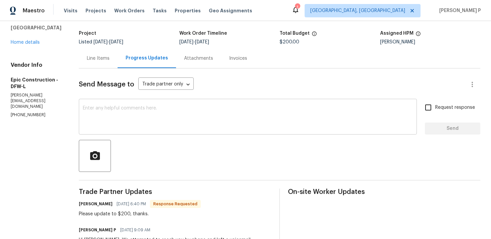
click at [155, 107] on textarea at bounding box center [248, 117] width 330 height 23
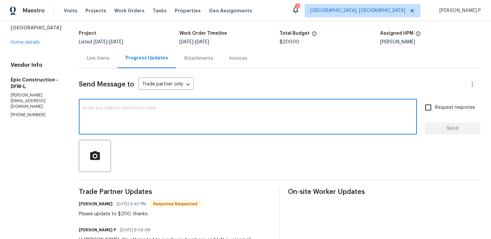
paste textarea "(RP) Updated per vendor’s final cost."
type textarea "(RP) Updated per vendor’s final cost."
drag, startPoint x: 159, startPoint y: 109, endPoint x: 54, endPoint y: 110, distance: 105.2
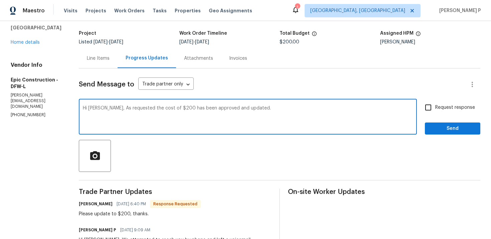
paste textarea "Could you please provide a brief description of the completed work so we can pr…"
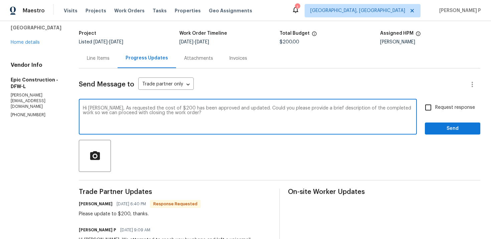
type textarea "Hi [PERSON_NAME], As requested the cost of $200 has been approved and updated. …"
click at [440, 108] on span "Request response" at bounding box center [455, 107] width 40 height 7
click at [435, 108] on input "Request response" at bounding box center [428, 107] width 14 height 14
checkbox input "true"
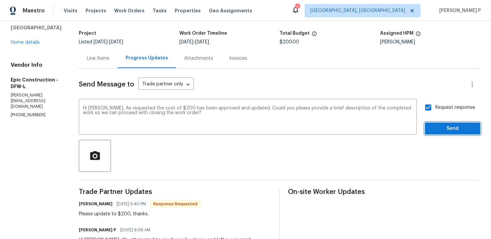
click at [446, 131] on span "Send" at bounding box center [452, 129] width 45 height 8
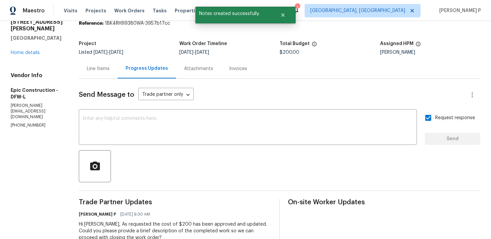
scroll to position [3, 0]
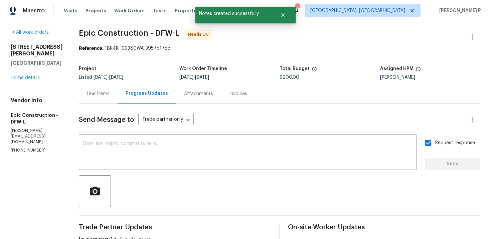
click at [98, 86] on div "Line Items" at bounding box center [98, 94] width 39 height 20
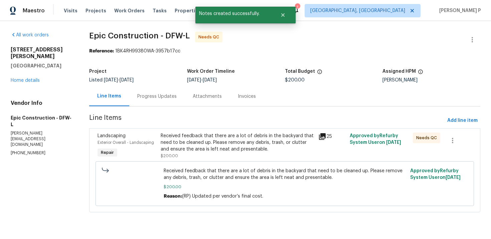
click at [208, 143] on div "Received feedback that there are a lot of debris in the backyard that need to b…" at bounding box center [238, 143] width 154 height 20
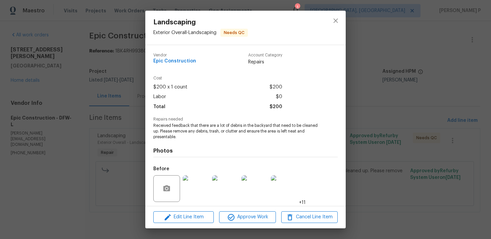
click at [192, 186] on img at bounding box center [196, 188] width 27 height 27
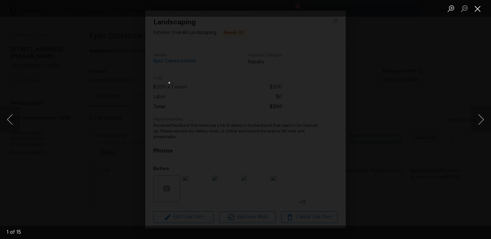
click at [473, 8] on button "Close lightbox" at bounding box center [477, 9] width 13 height 12
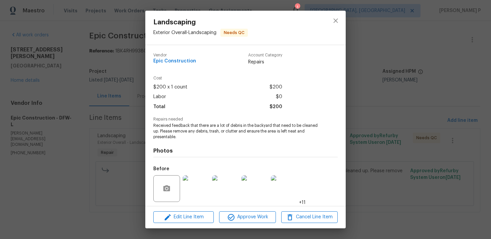
click at [199, 193] on img at bounding box center [196, 188] width 27 height 27
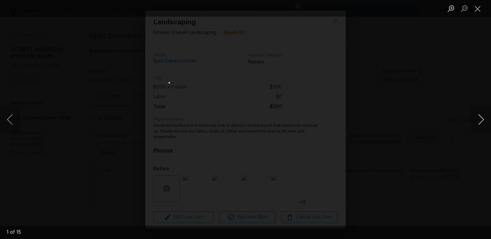
click at [480, 120] on button "Next image" at bounding box center [481, 119] width 20 height 27
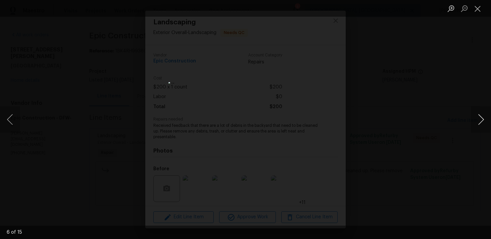
click at [480, 120] on button "Next image" at bounding box center [481, 119] width 20 height 27
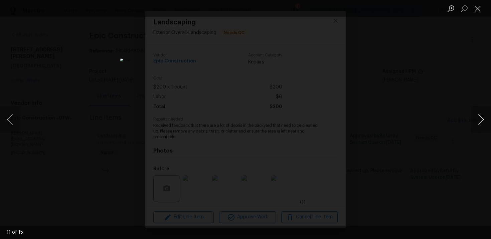
click at [480, 120] on button "Next image" at bounding box center [481, 119] width 20 height 27
click at [478, 7] on button "Close lightbox" at bounding box center [477, 9] width 13 height 12
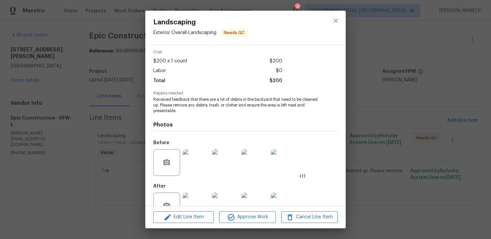
scroll to position [46, 0]
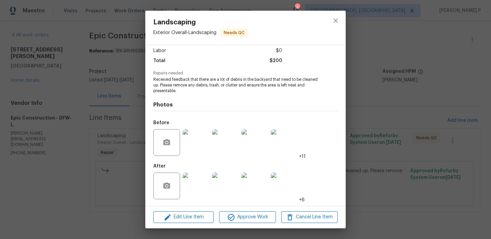
click at [195, 179] on img at bounding box center [196, 186] width 27 height 27
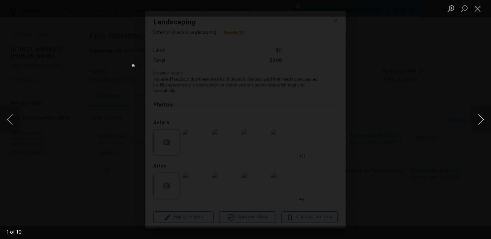
click at [482, 119] on button "Next image" at bounding box center [481, 119] width 20 height 27
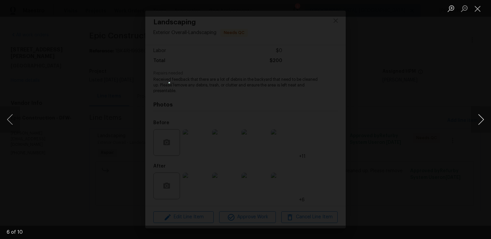
click at [482, 119] on button "Next image" at bounding box center [481, 119] width 20 height 27
click at [477, 11] on button "Close lightbox" at bounding box center [477, 9] width 13 height 12
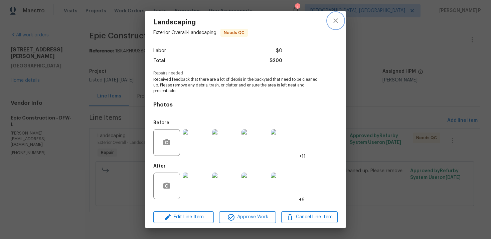
click at [335, 19] on icon "close" at bounding box center [336, 21] width 8 height 8
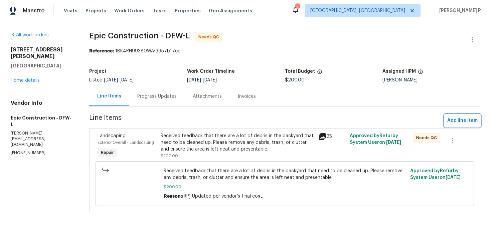
click at [455, 124] on span "Add line item" at bounding box center [462, 121] width 30 height 8
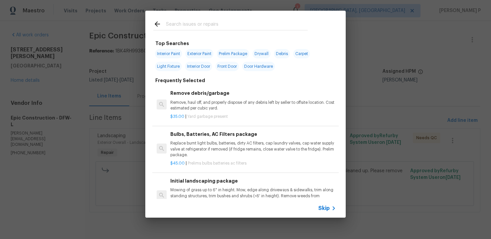
click at [324, 208] on span "Skip" at bounding box center [323, 208] width 11 height 7
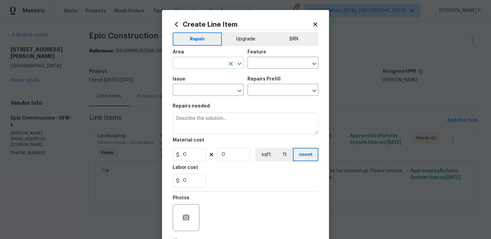
click at [239, 64] on icon "Open" at bounding box center [239, 63] width 4 height 2
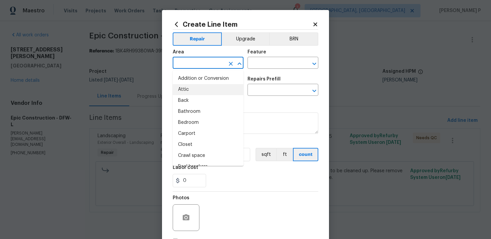
click at [205, 89] on li "Attic" at bounding box center [208, 89] width 71 height 11
type input "Attic"
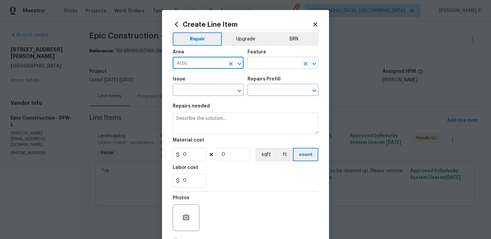
click at [270, 66] on input "text" at bounding box center [273, 63] width 52 height 10
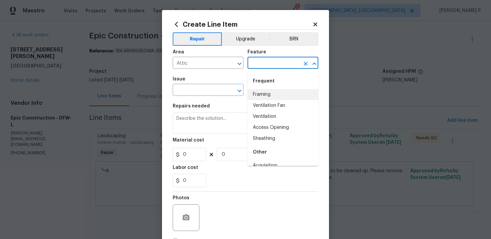
click at [266, 95] on li "Framing" at bounding box center [282, 94] width 71 height 11
type input "Framing"
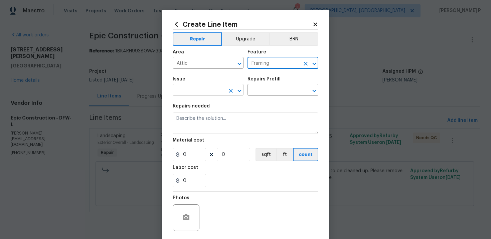
click at [239, 91] on icon "Open" at bounding box center [239, 90] width 4 height 2
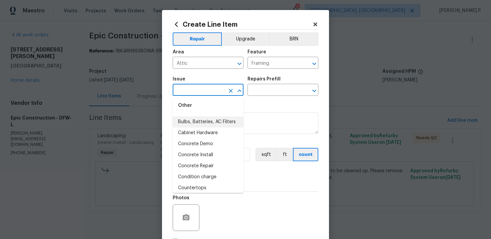
scroll to position [151, 0]
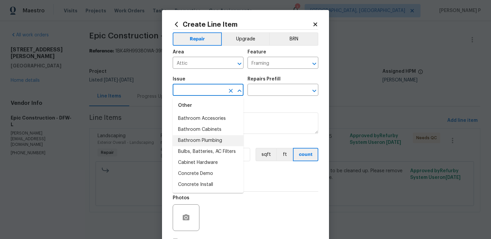
click at [198, 135] on li "Bathroom Plumbing" at bounding box center [208, 140] width 71 height 11
type input "Bathroom Plumbing"
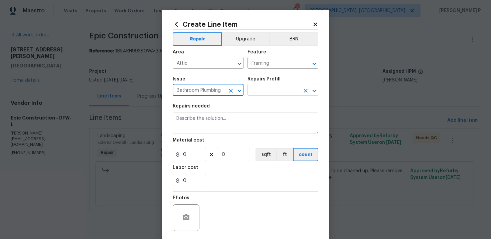
click at [258, 92] on input "text" at bounding box center [273, 90] width 52 height 10
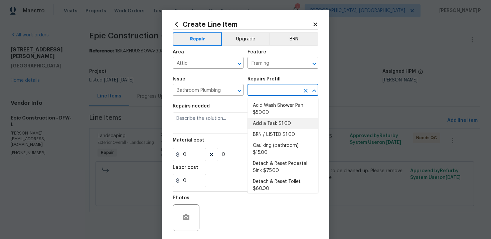
click at [258, 127] on li "Add a Task $1.00" at bounding box center [282, 123] width 71 height 11
type input "Plumbing"
type input "Add a Task $1.00"
type textarea "HPM to detail"
type input "1"
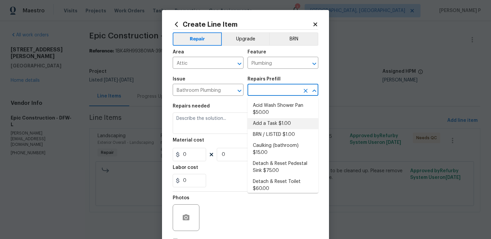
type input "1"
click at [207, 120] on textarea "HPM to detail" at bounding box center [246, 123] width 146 height 21
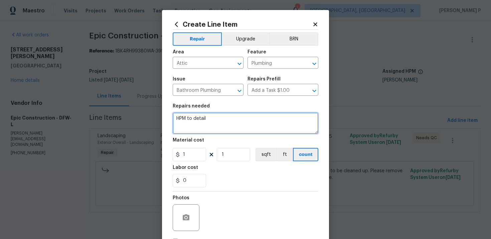
click at [207, 120] on textarea "HPM to detail" at bounding box center [246, 123] width 146 height 21
click at [188, 118] on textarea "Waiitng fo" at bounding box center [246, 123] width 146 height 21
click at [216, 124] on textarea "Waiting fo" at bounding box center [246, 123] width 146 height 21
type textarea "Waiting for brief description"
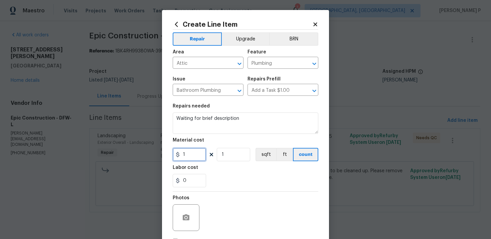
click at [187, 155] on input "1" at bounding box center [189, 154] width 33 height 13
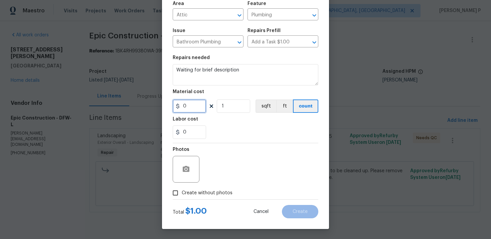
type input "0"
click at [174, 192] on input "Create without photos" at bounding box center [175, 193] width 13 height 13
checkbox input "true"
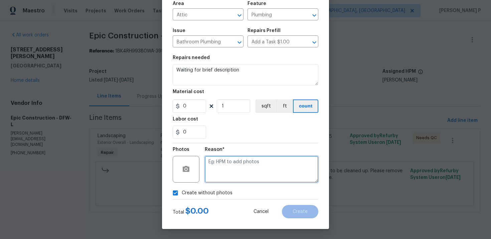
click at [266, 168] on textarea at bounding box center [262, 169] width 114 height 27
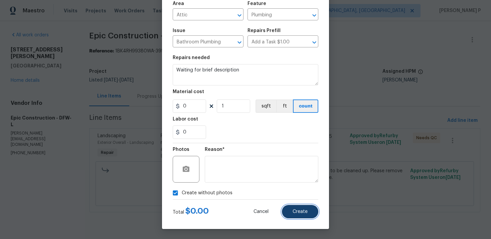
click at [303, 213] on span "Create" at bounding box center [299, 211] width 15 height 5
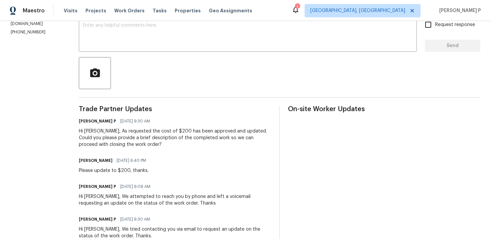
scroll to position [129, 0]
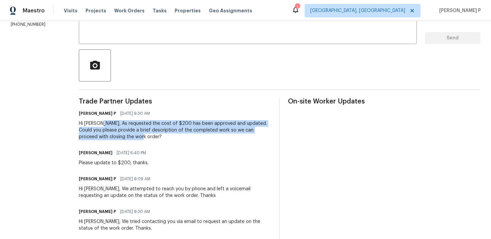
drag, startPoint x: 97, startPoint y: 123, endPoint x: 130, endPoint y: 139, distance: 36.0
click at [130, 139] on div "Hi [PERSON_NAME], As requested the cost of $200 has been approved and updated. …" at bounding box center [175, 130] width 192 height 20
copy div "As requested the cost of $200 has been approved and updated. Could you please p…"
